Goal: Navigation & Orientation: Find specific page/section

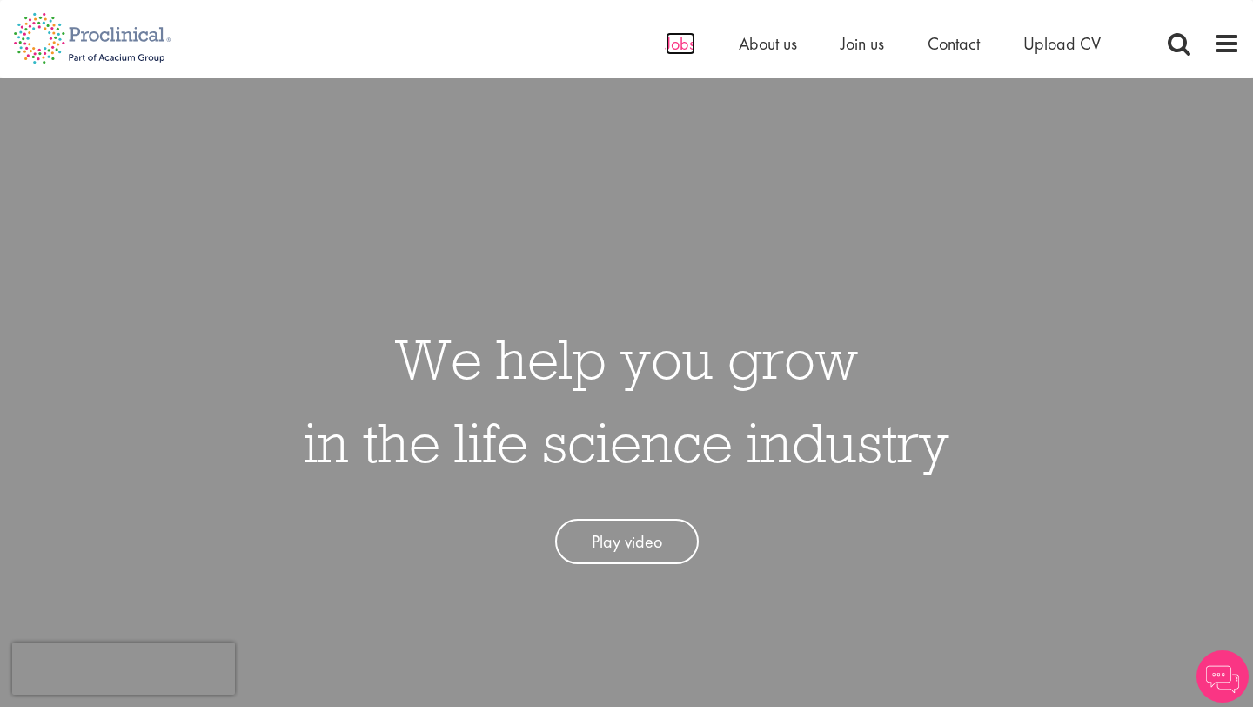
click at [675, 43] on span "Jobs" at bounding box center [681, 43] width 30 height 23
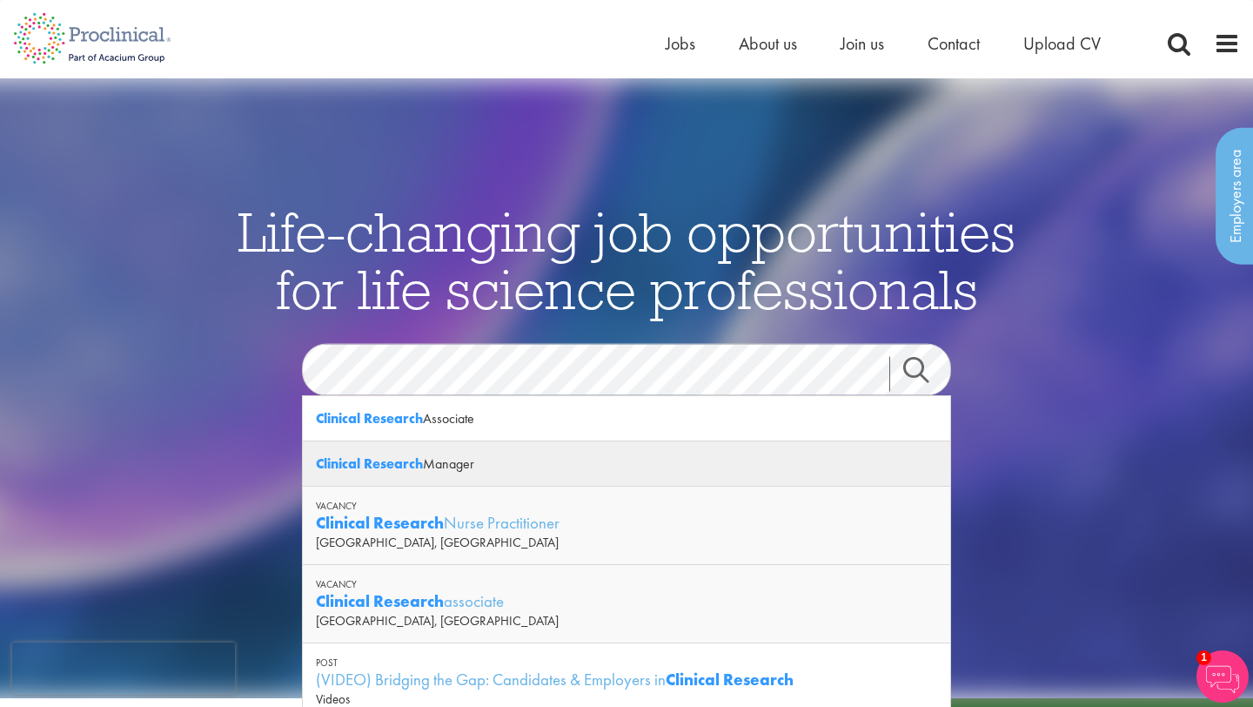
click at [473, 460] on div "Clinical Research Manager" at bounding box center [626, 463] width 647 height 45
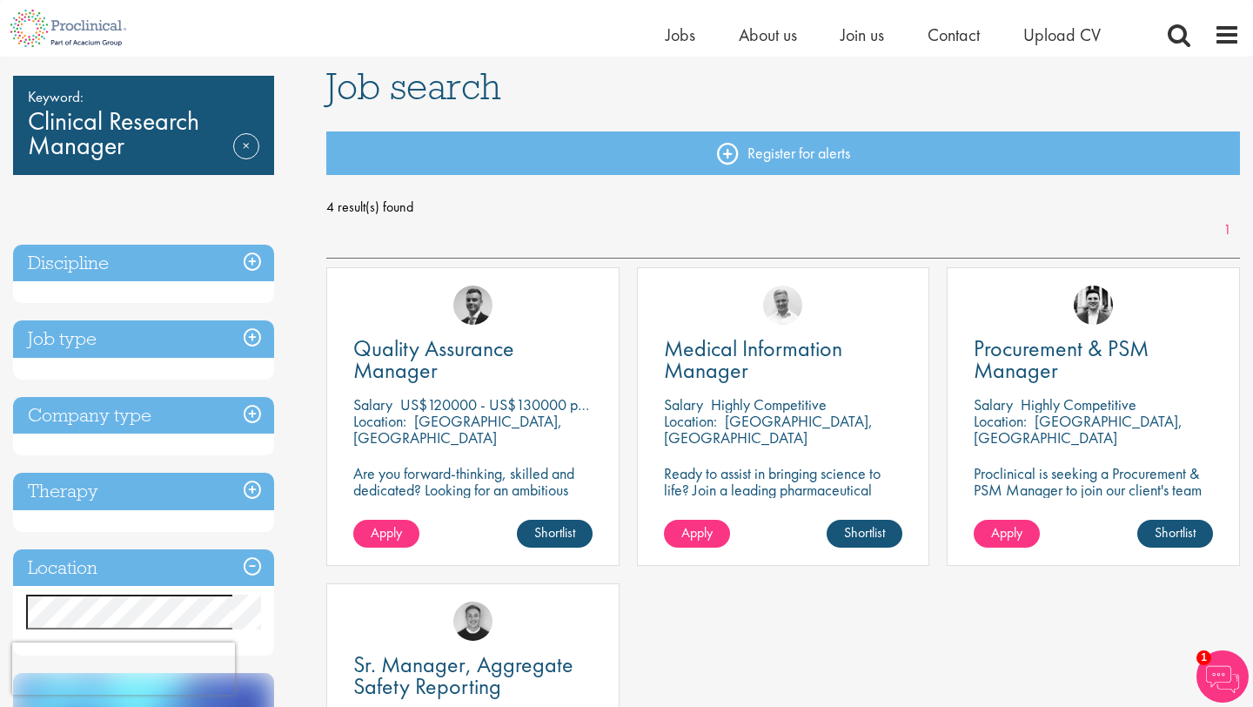
scroll to position [111, 0]
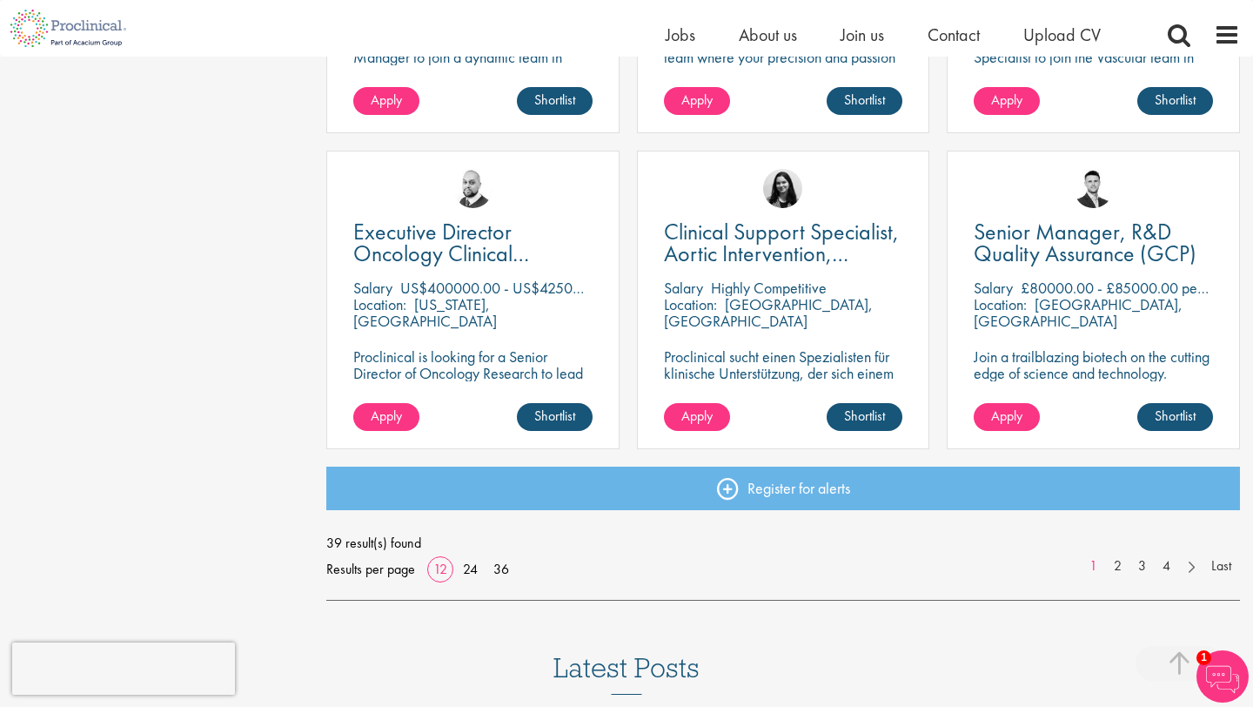
scroll to position [1191, 0]
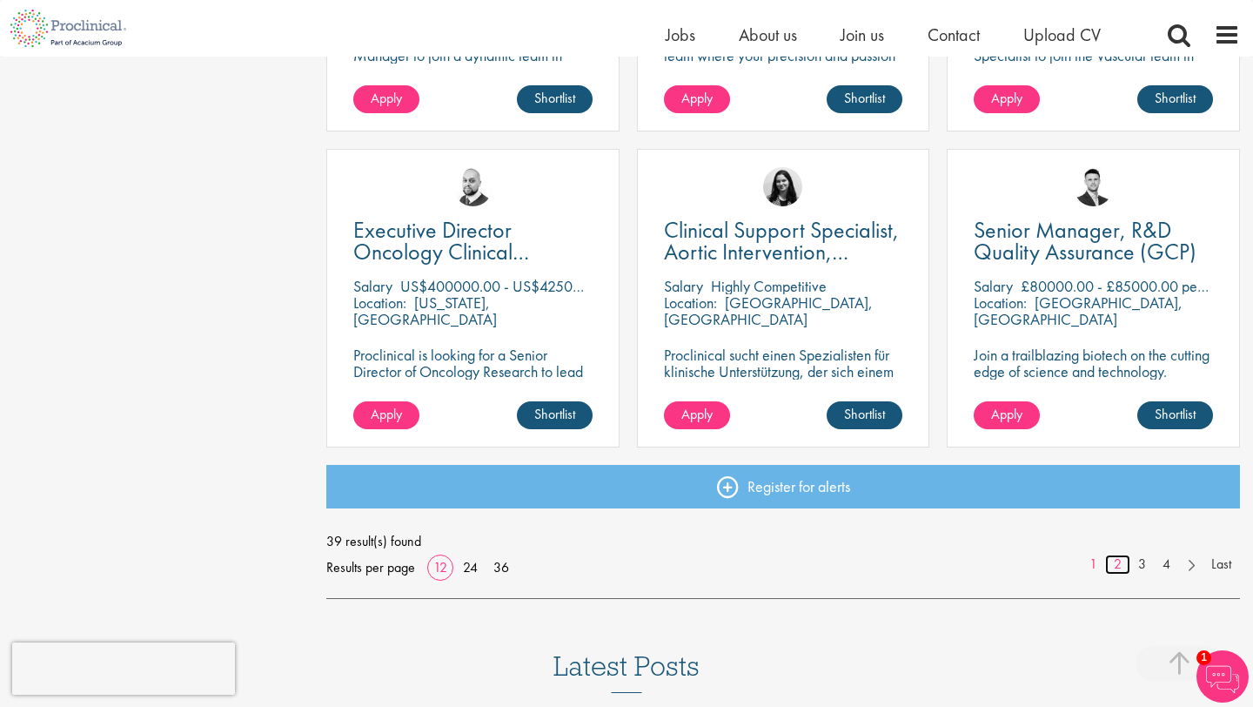
click at [1117, 564] on link "2" at bounding box center [1117, 564] width 25 height 20
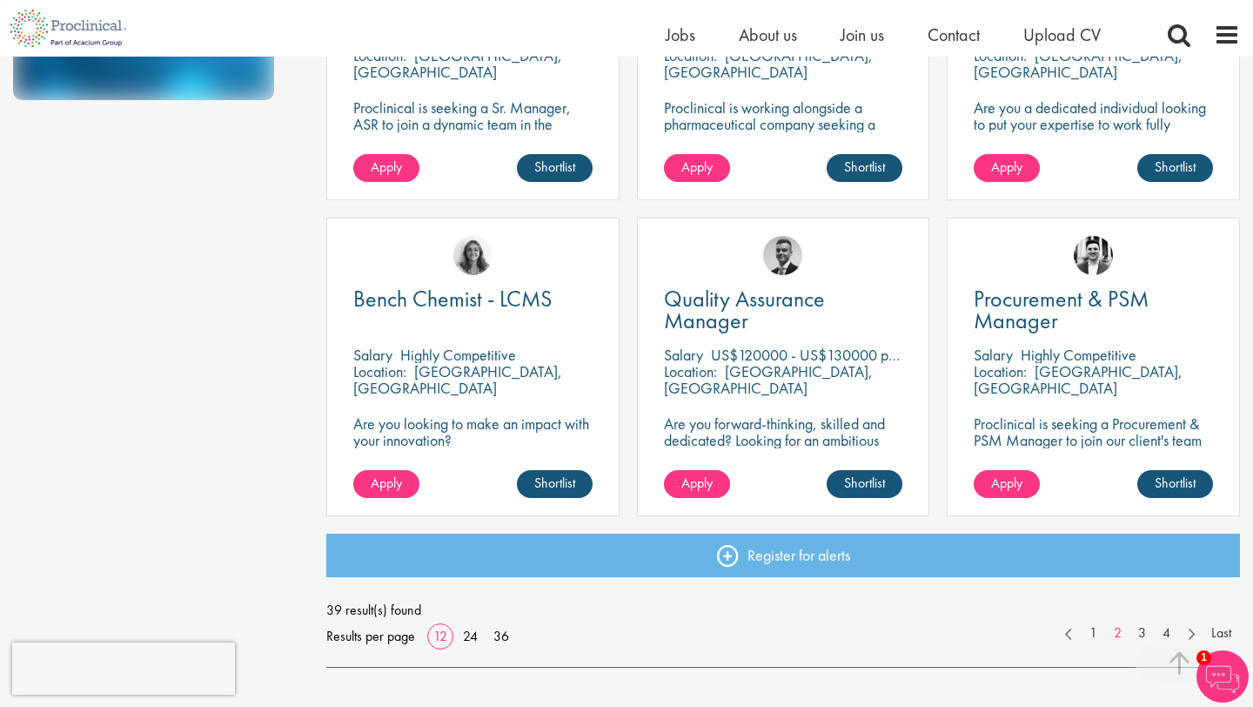
scroll to position [1212, 0]
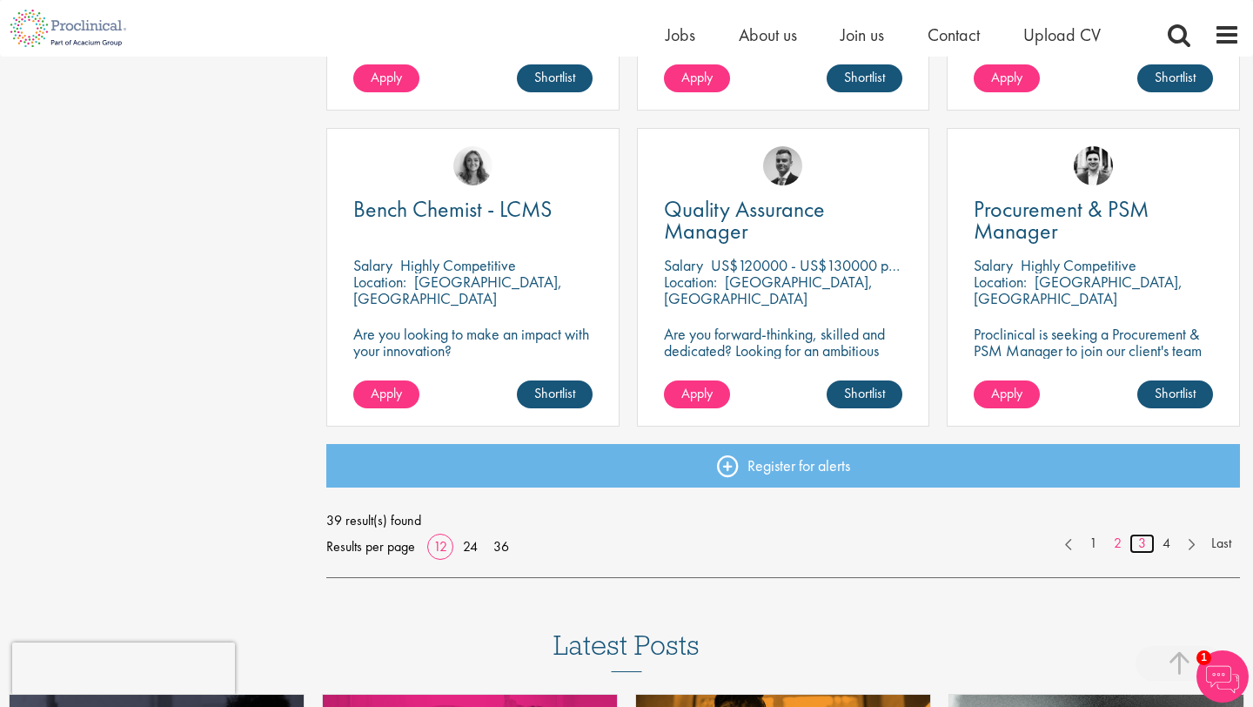
click at [1147, 546] on link "3" at bounding box center [1142, 543] width 25 height 20
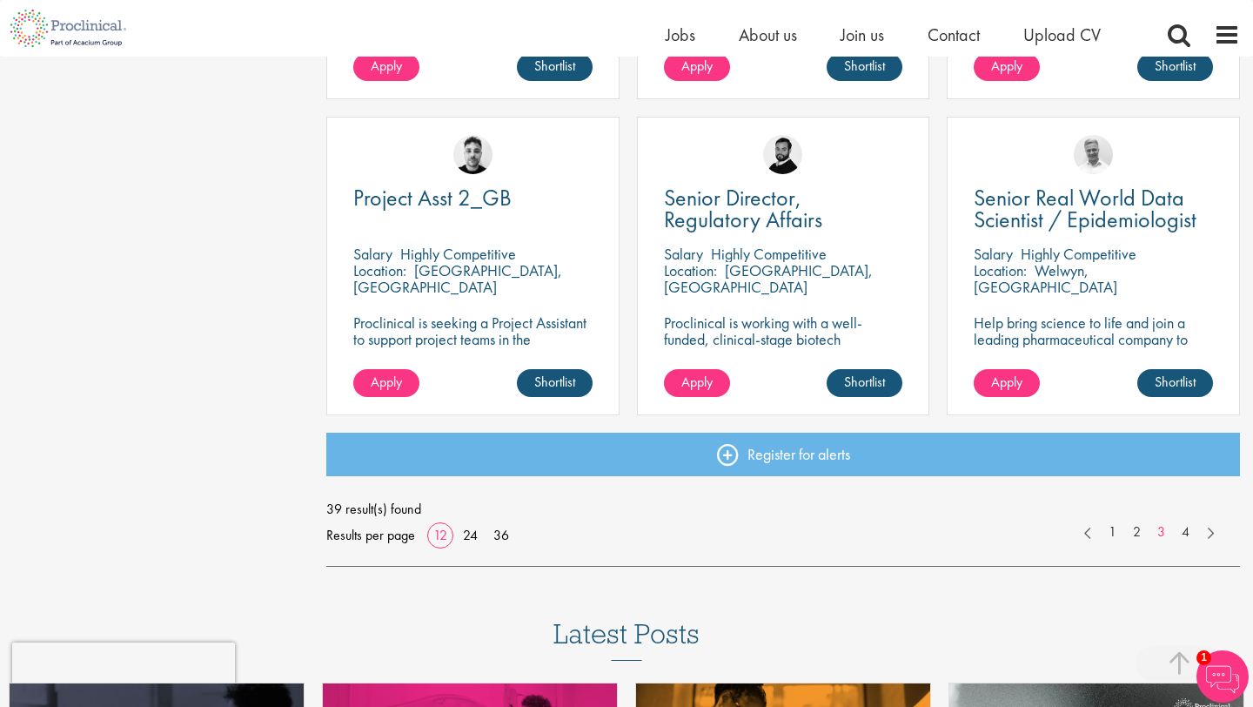
scroll to position [1231, 0]
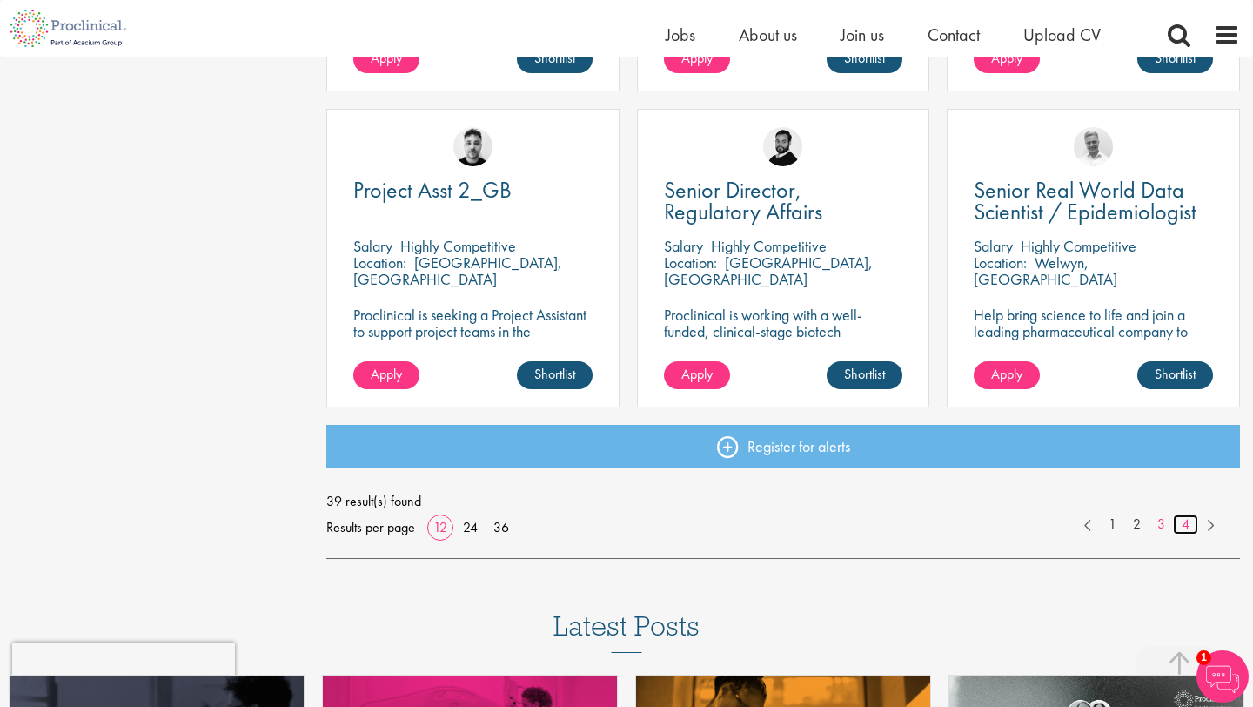
click at [1185, 522] on link "4" at bounding box center [1185, 524] width 25 height 20
